Goal: Task Accomplishment & Management: Manage account settings

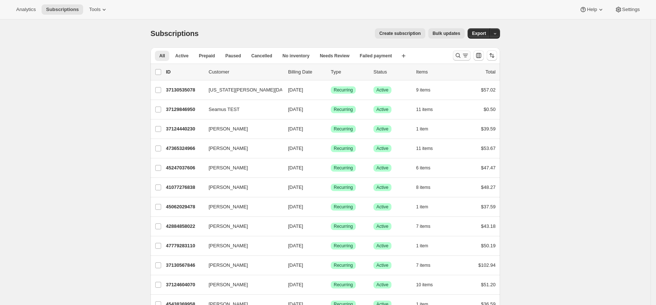
click at [462, 54] on icon "Search and filter results" at bounding box center [457, 55] width 7 height 7
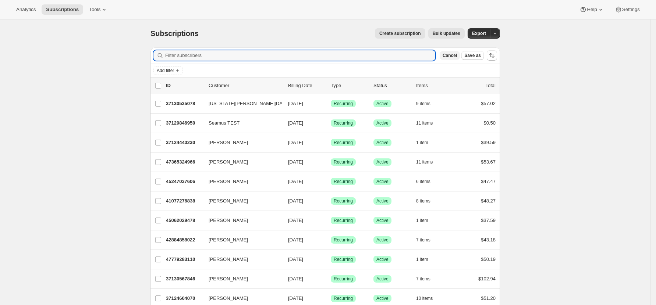
paste input "nikkihart44@gmail.com"
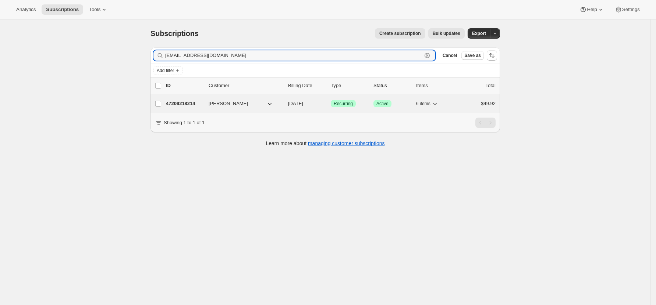
type input "nikkihart44@gmail.com"
click at [190, 103] on p "47209218214" at bounding box center [184, 103] width 37 height 7
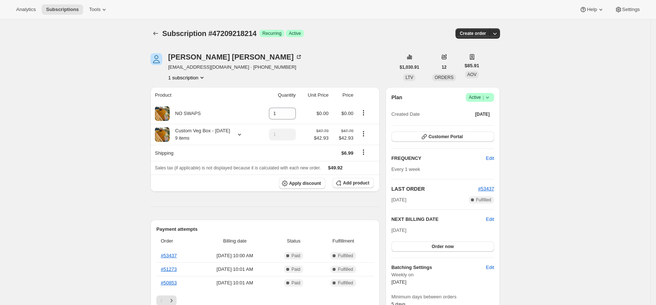
click at [489, 98] on icon at bounding box center [487, 98] width 3 height 2
click at [492, 124] on span "Cancel subscription" at bounding box center [483, 125] width 42 height 6
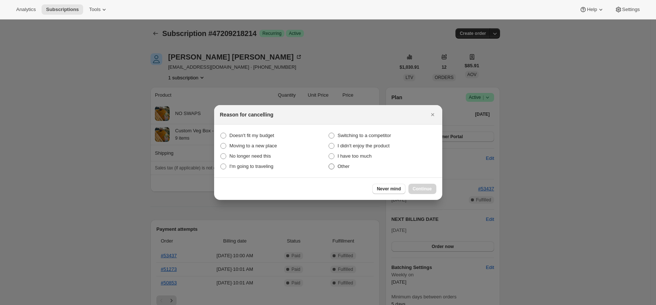
click at [340, 167] on span "Other" at bounding box center [344, 167] width 12 height 6
click at [329, 164] on input "Other" at bounding box center [328, 164] width 0 height 0
radio input "true"
click at [427, 189] on span "Continue" at bounding box center [422, 189] width 19 height 6
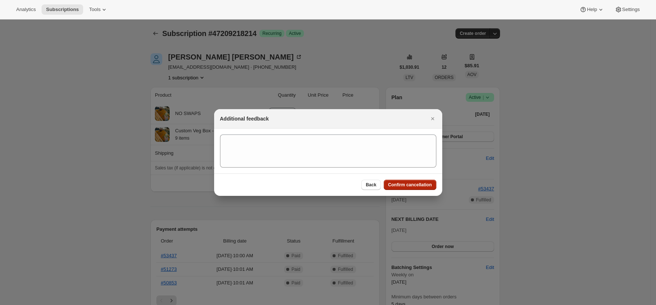
click at [425, 184] on span "Confirm cancellation" at bounding box center [410, 185] width 44 height 6
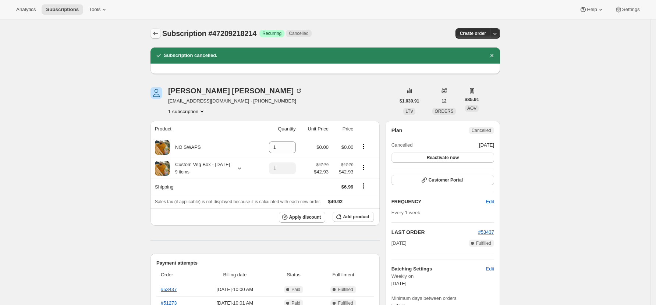
click at [159, 31] on icon "Subscriptions" at bounding box center [155, 33] width 7 height 7
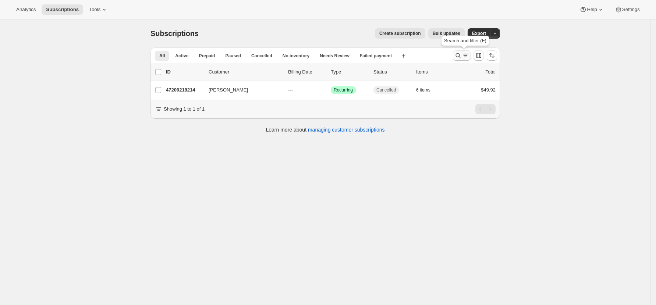
click at [462, 54] on icon "Search and filter results" at bounding box center [457, 55] width 7 height 7
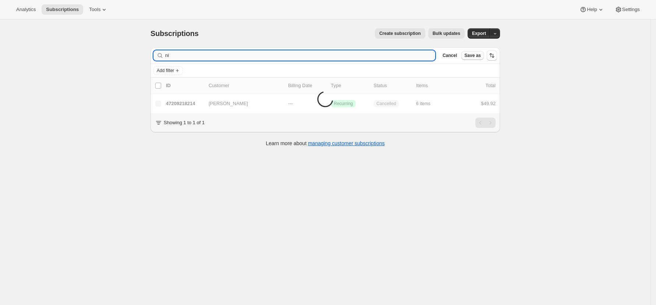
type input "n"
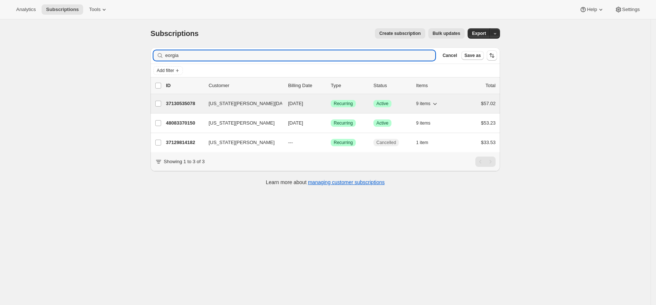
type input "eorgia"
click at [180, 104] on p "37130535078" at bounding box center [184, 103] width 37 height 7
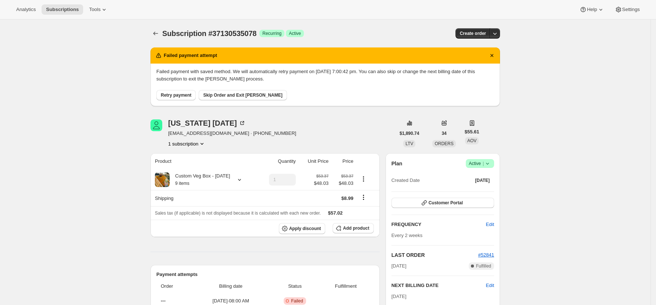
click at [175, 96] on span "Retry payment" at bounding box center [176, 95] width 31 height 6
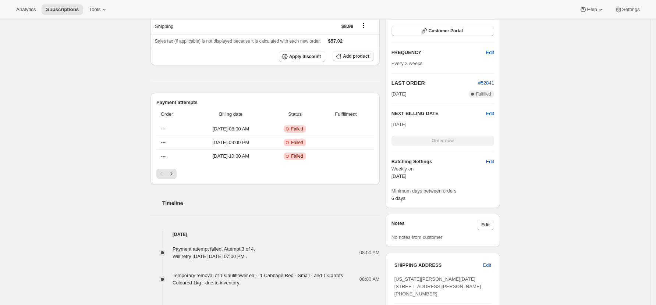
scroll to position [196, 0]
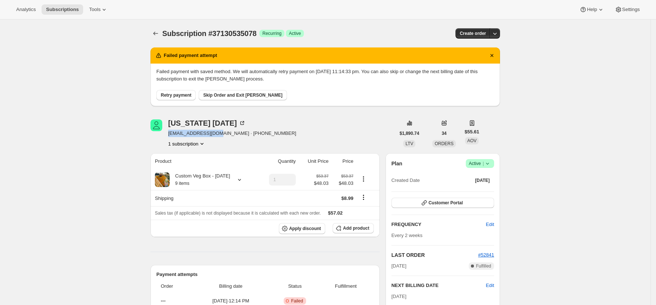
drag, startPoint x: 217, startPoint y: 133, endPoint x: 171, endPoint y: 133, distance: 45.2
click at [171, 133] on span "[EMAIL_ADDRESS][DOMAIN_NAME] · [PHONE_NUMBER]" at bounding box center [232, 133] width 128 height 7
click at [228, 94] on span "Skip Order and Exit [PERSON_NAME]" at bounding box center [242, 95] width 79 height 6
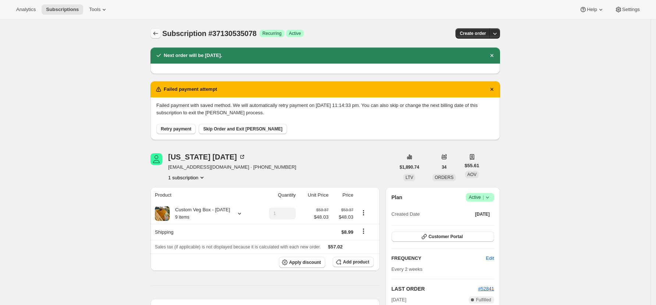
click at [159, 31] on icon "Subscriptions" at bounding box center [155, 33] width 7 height 7
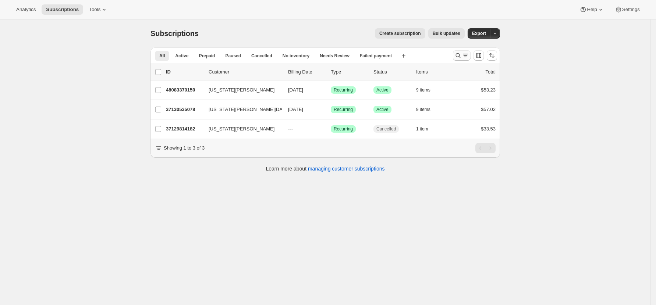
click at [460, 55] on icon "Search and filter results" at bounding box center [457, 55] width 7 height 7
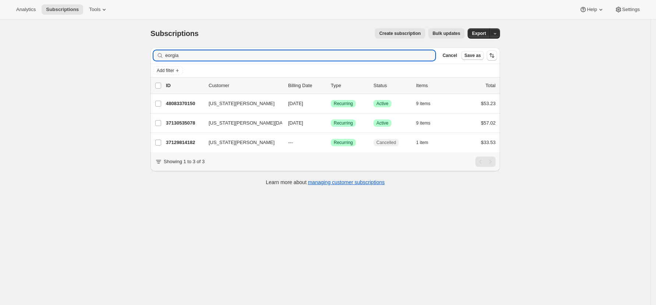
drag, startPoint x: 185, startPoint y: 57, endPoint x: 92, endPoint y: 48, distance: 93.5
click at [92, 48] on div "Subscriptions. This page is ready Subscriptions Create subscription Bulk update…" at bounding box center [325, 171] width 650 height 305
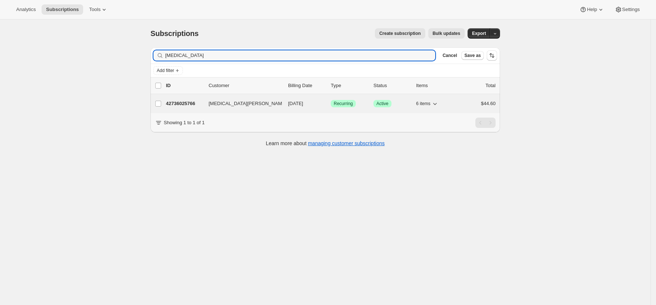
type input "[MEDICAL_DATA]"
click at [177, 99] on div "42736025766 [MEDICAL_DATA][PERSON_NAME] [DATE] Success Recurring Success Active…" at bounding box center [331, 104] width 330 height 10
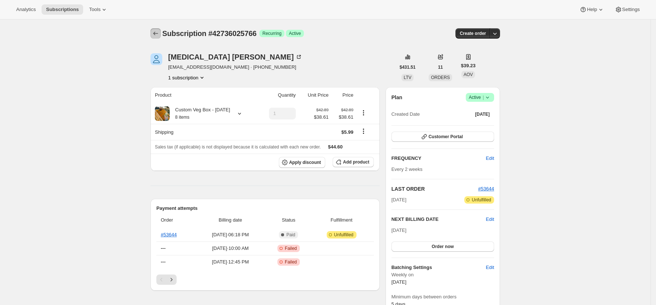
click at [160, 26] on div "Subscription #42736025766. This page is ready Subscription #42736025766 Success…" at bounding box center [324, 33] width 349 height 28
click at [157, 33] on icon "Subscriptions" at bounding box center [155, 34] width 5 height 4
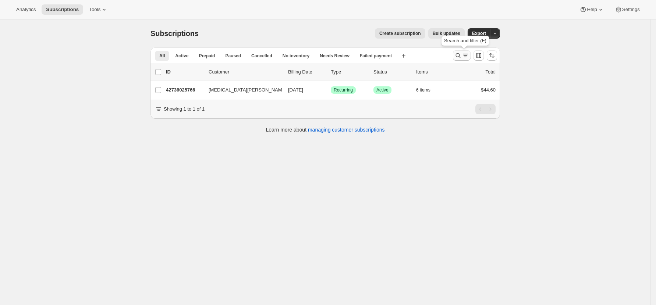
click at [459, 49] on div "Search and filter (F)" at bounding box center [464, 42] width 51 height 16
click at [457, 57] on icon "Search and filter results" at bounding box center [457, 55] width 7 height 7
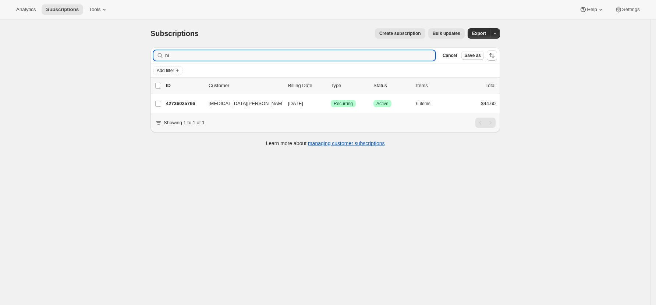
type input "n"
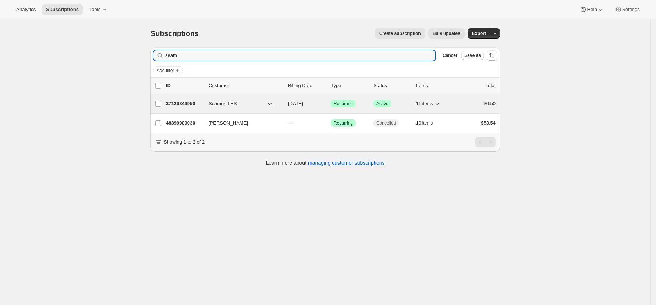
type input "seam"
click at [180, 106] on p "37129846950" at bounding box center [184, 103] width 37 height 7
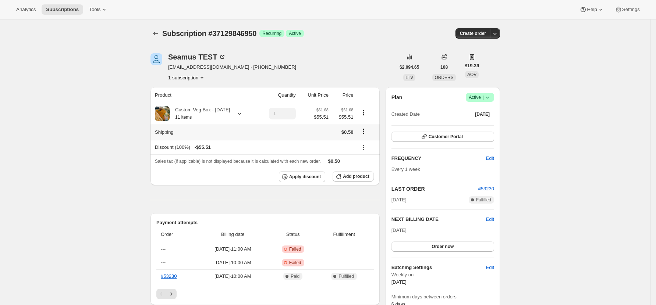
click at [364, 131] on icon "Shipping actions" at bounding box center [363, 131] width 7 height 7
click at [368, 149] on span "Edit shipping rate" at bounding box center [366, 146] width 37 height 6
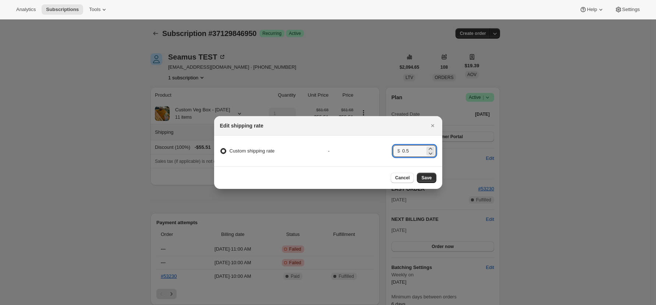
drag, startPoint x: 415, startPoint y: 142, endPoint x: 380, endPoint y: 146, distance: 35.1
click at [380, 146] on div "Custom shipping rate - $ 0.5" at bounding box center [328, 151] width 230 height 19
type input "0"
click at [432, 181] on button "Save" at bounding box center [426, 178] width 19 height 10
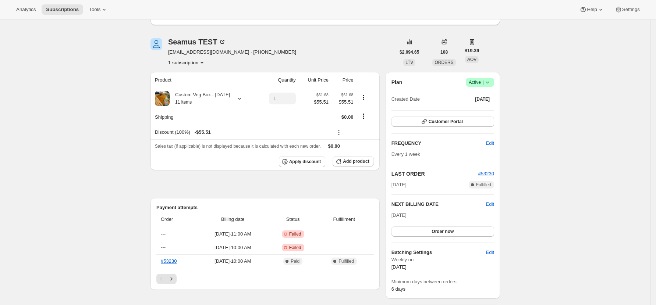
scroll to position [98, 0]
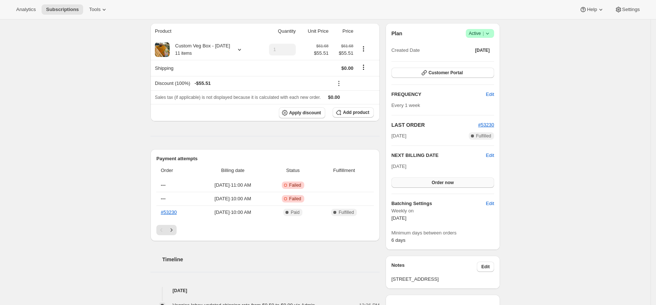
click at [459, 181] on button "Order now" at bounding box center [442, 183] width 103 height 10
click at [459, 181] on span "Click to confirm" at bounding box center [442, 183] width 33 height 6
